Goal: Transaction & Acquisition: Download file/media

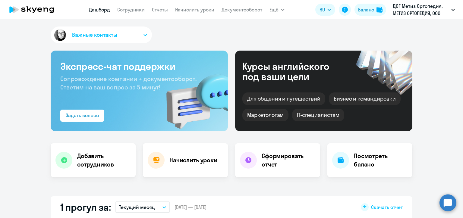
select select "30"
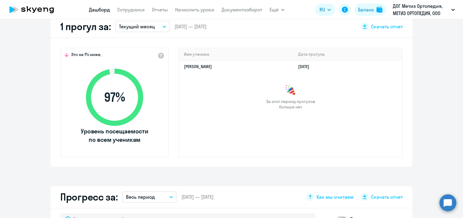
click at [422, 46] on app-truancy-attendance-dashboard "1 прогул за: Текущий месяц – [DATE] — [DATE] Скачать отчет Это на 1% ниже, 97 %…" at bounding box center [231, 91] width 463 height 151
click at [206, 10] on link "Начислить уроки" at bounding box center [194, 10] width 39 height 6
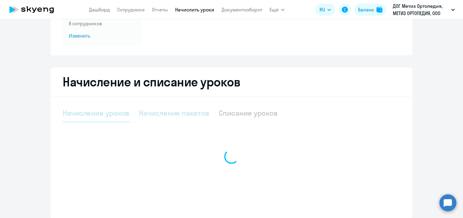
select select "10"
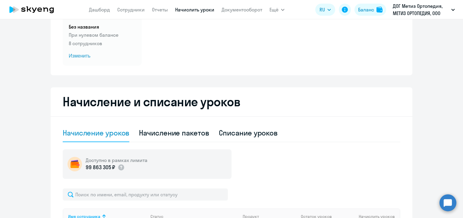
scroll to position [54, 0]
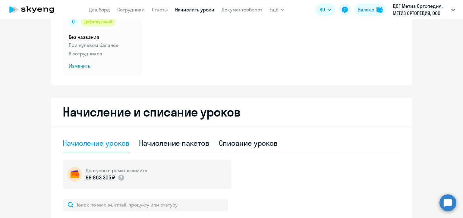
click at [161, 14] on nav "[PERSON_NAME] Отчеты Начислить уроки Документооборот" at bounding box center [175, 10] width 173 height 12
click at [156, 10] on link "Отчеты" at bounding box center [160, 10] width 16 height 6
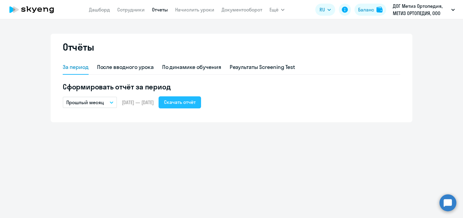
click at [194, 105] on div "Скачать отчёт" at bounding box center [180, 102] width 32 height 7
click at [194, 103] on div "Скачать отчёт" at bounding box center [180, 102] width 32 height 7
click at [112, 103] on icon "button" at bounding box center [111, 103] width 3 height 2
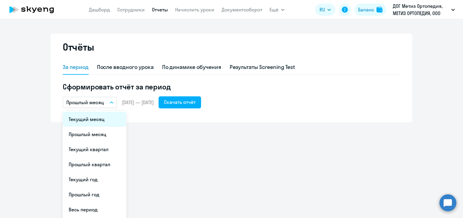
click at [101, 125] on li "Текущий месяц" at bounding box center [95, 119] width 64 height 15
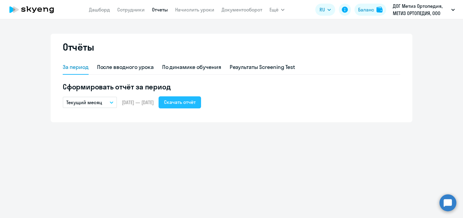
click at [190, 104] on div "Скачать отчёт" at bounding box center [180, 102] width 32 height 7
